Goal: Obtain resource: Download file/media

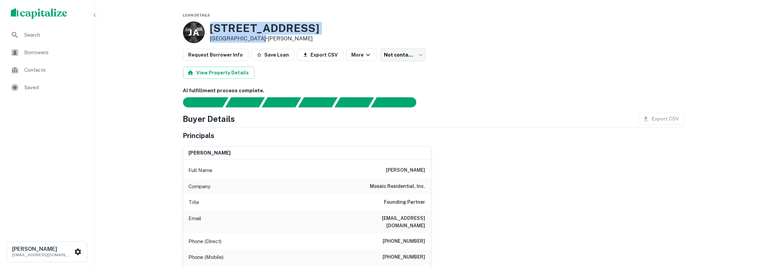
drag, startPoint x: 212, startPoint y: 31, endPoint x: 257, endPoint y: 39, distance: 45.9
click at [257, 39] on div "3354 Rogerdale Rd Houston, TX 77042 • Johnson ANN" at bounding box center [265, 32] width 110 height 21
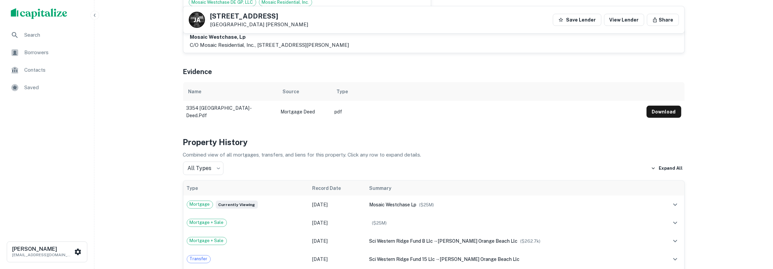
scroll to position [315, 0]
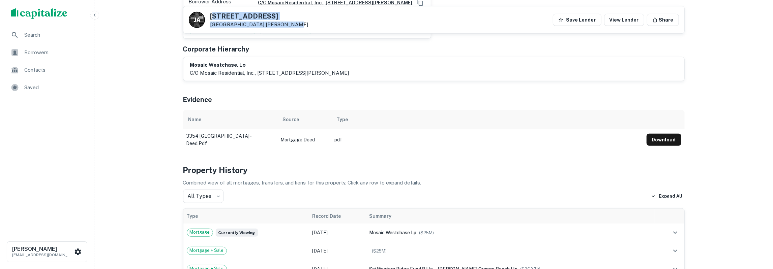
drag, startPoint x: 213, startPoint y: 16, endPoint x: 297, endPoint y: 22, distance: 84.1
click at [297, 22] on div "J A 3354 Rogerdale Rd Houston, TX 77042 Johnson ANN Save Lender View Lender Sha…" at bounding box center [433, 19] width 501 height 27
drag, startPoint x: 211, startPoint y: 16, endPoint x: 296, endPoint y: 27, distance: 85.3
click at [296, 27] on div "J A 3354 Rogerdale Rd Houston, TX 77042 Johnson ANN Save Lender View Lender Sha…" at bounding box center [433, 19] width 501 height 27
copy div "3354 Rogerdale Rd Houston, TX 77042 Johnson ANN"
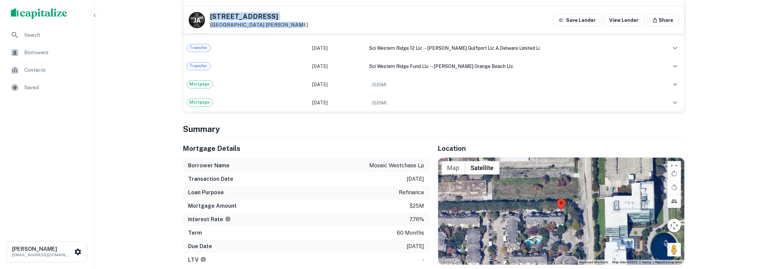
scroll to position [841, 0]
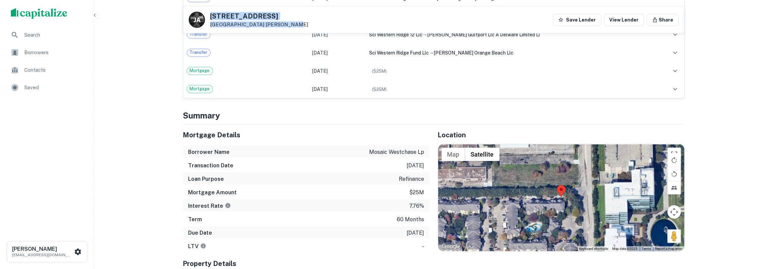
drag, startPoint x: 183, startPoint y: 134, endPoint x: 426, endPoint y: 229, distance: 260.8
click at [426, 229] on div "Mortgage Details Borrower Name mosaic westchase lp Transaction Date 12/3/2023 L…" at bounding box center [306, 189] width 247 height 129
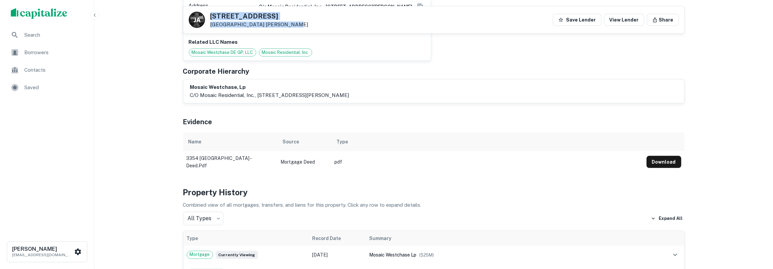
scroll to position [280, 0]
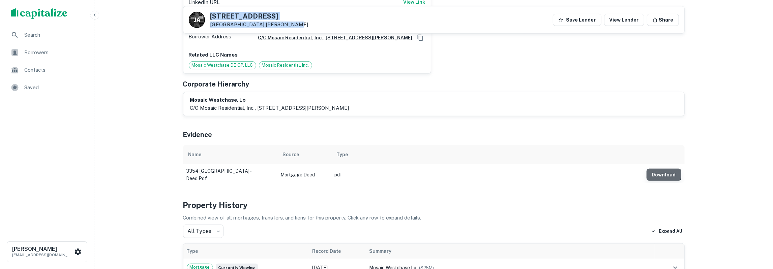
click at [660, 170] on button "Download" at bounding box center [663, 175] width 35 height 12
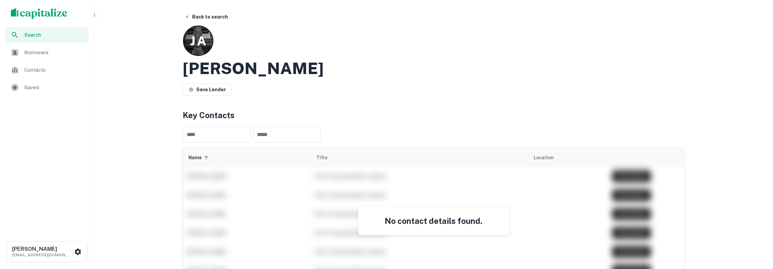
click at [223, 72] on h2 "Johnson ANN" at bounding box center [253, 69] width 141 height 20
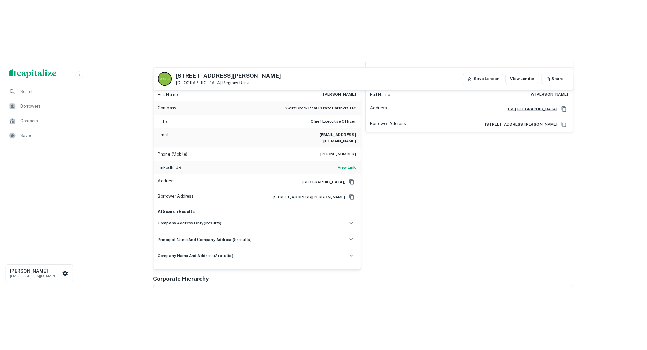
scroll to position [385, 0]
